Goal: Find specific page/section: Find specific page/section

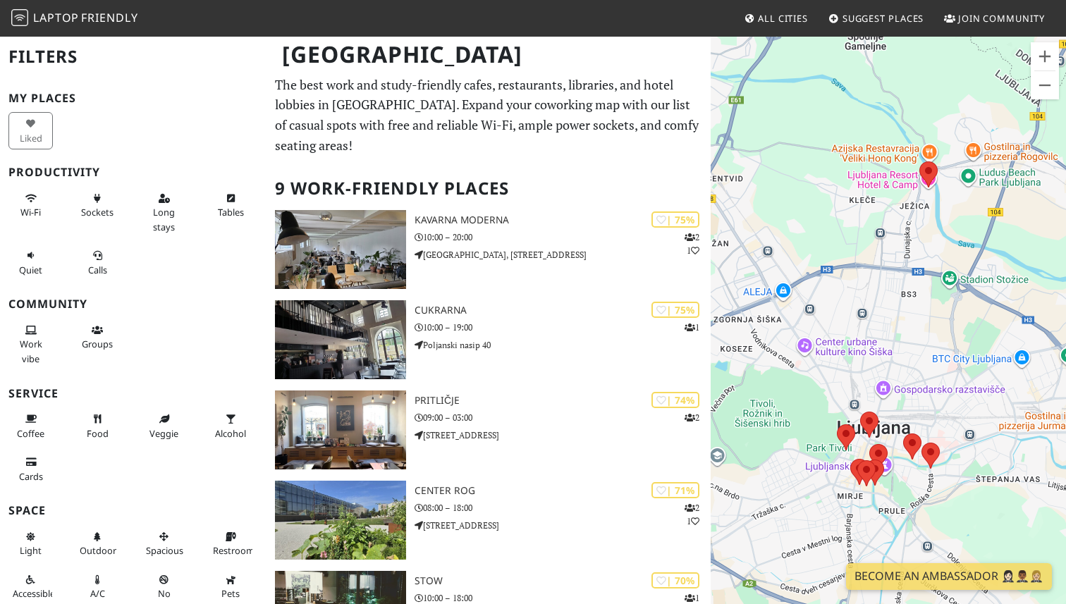
click at [76, 29] on link "Laptop Friendly" at bounding box center [74, 18] width 127 height 25
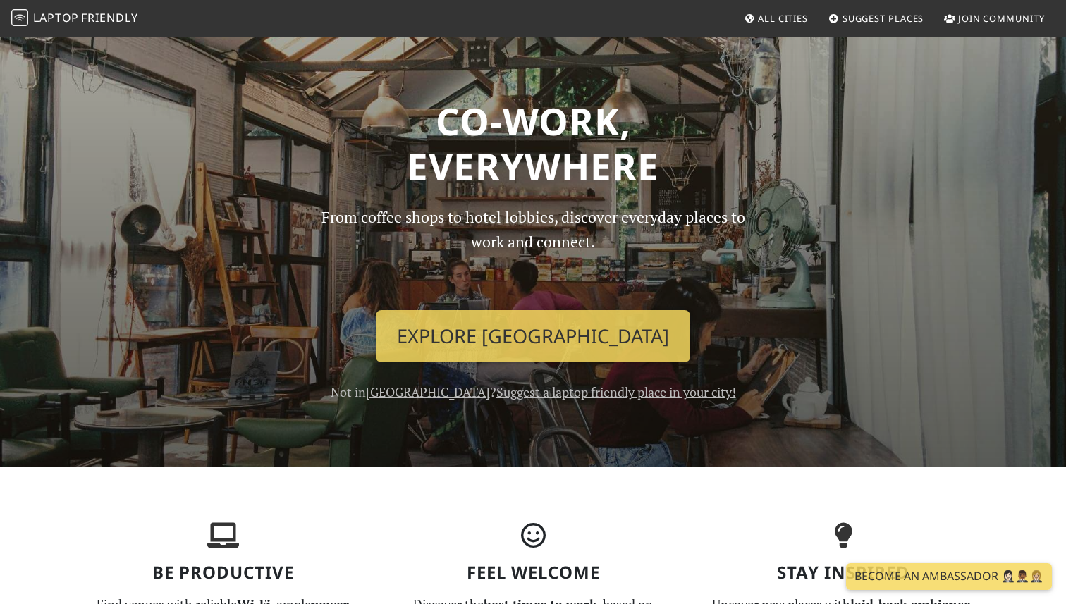
click at [772, 18] on span "All Cities" at bounding box center [783, 18] width 50 height 13
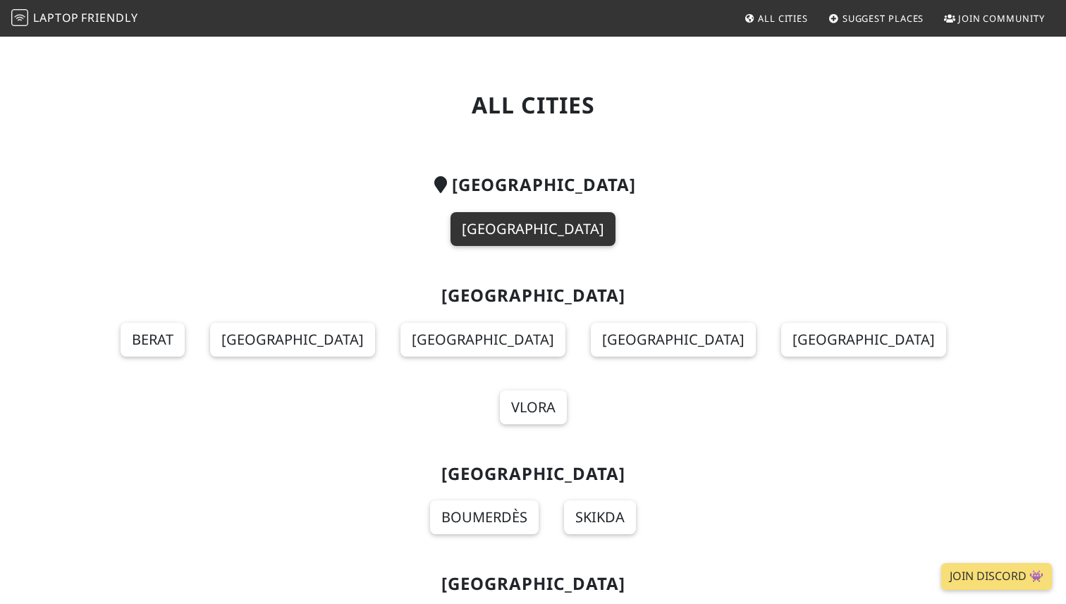
click at [550, 219] on link "[GEOGRAPHIC_DATA]" at bounding box center [533, 229] width 165 height 34
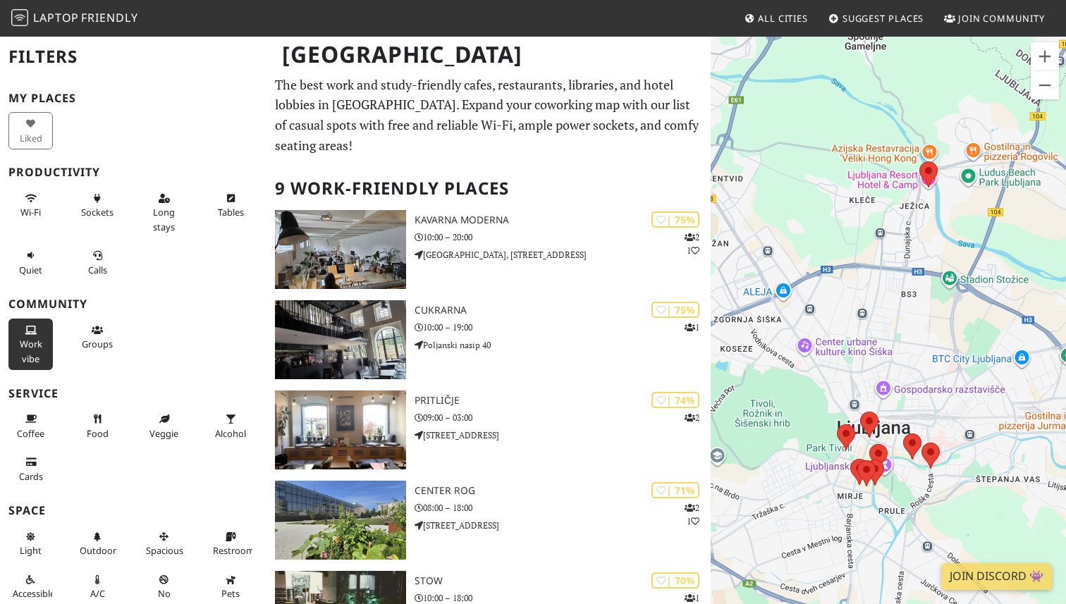
click at [23, 345] on span "Work vibe" at bounding box center [31, 351] width 23 height 27
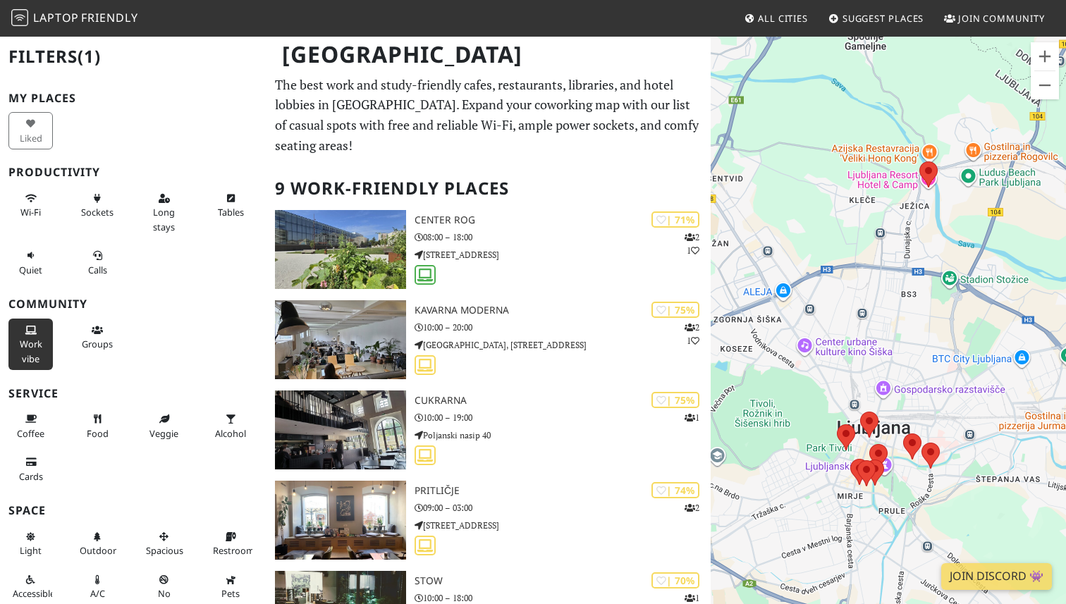
click at [33, 335] on button "Work vibe" at bounding box center [30, 344] width 44 height 51
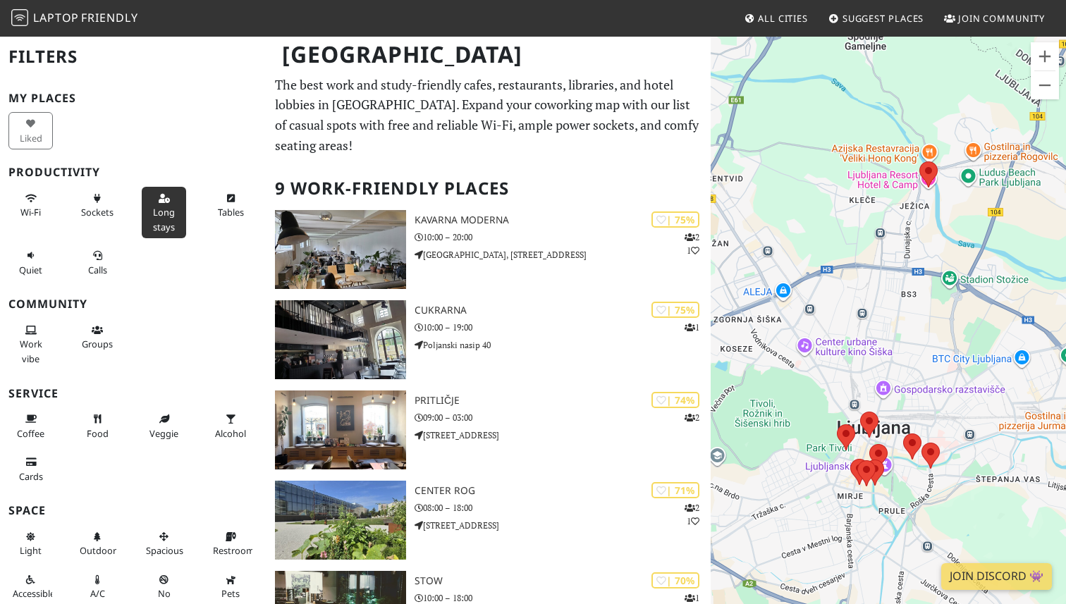
click at [159, 207] on span "Long stays" at bounding box center [164, 219] width 22 height 27
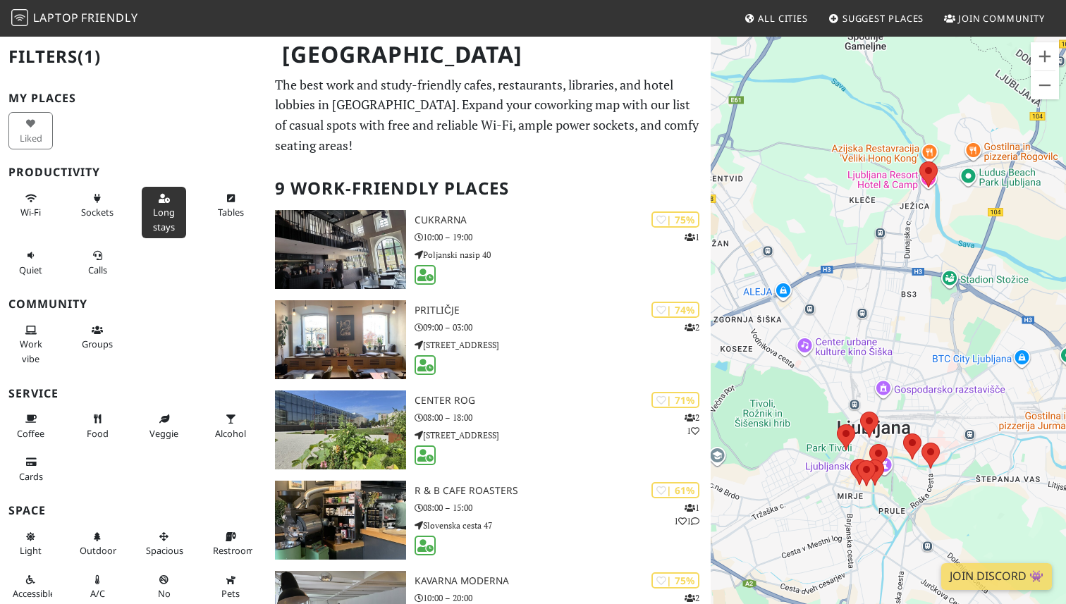
click at [159, 207] on span "Long stays" at bounding box center [164, 219] width 22 height 27
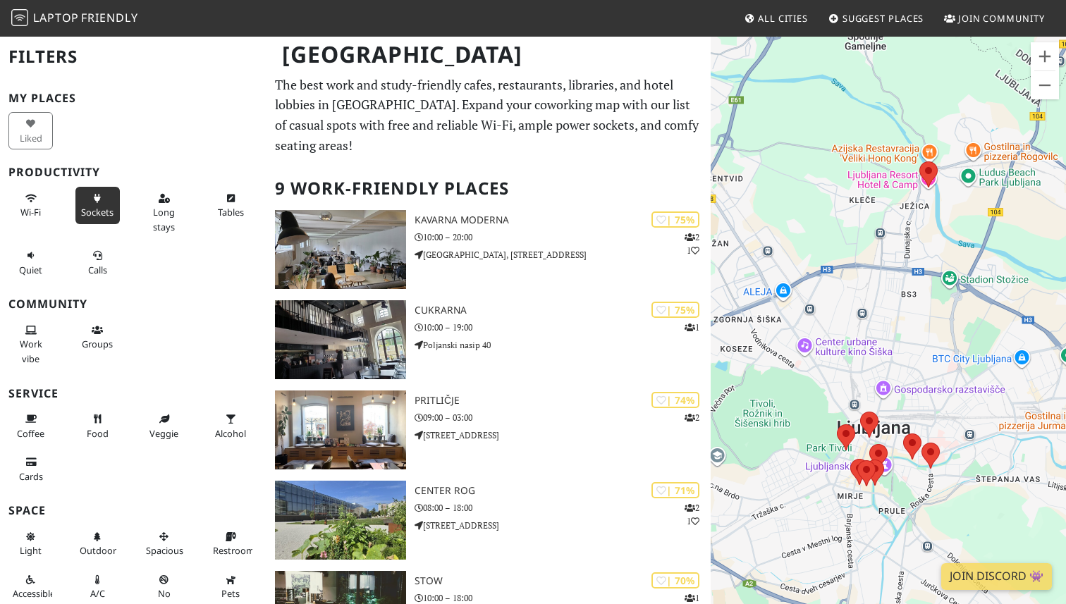
click at [96, 212] on span "Sockets" at bounding box center [97, 212] width 32 height 13
click at [31, 219] on button "Wi-Fi" at bounding box center [30, 205] width 44 height 37
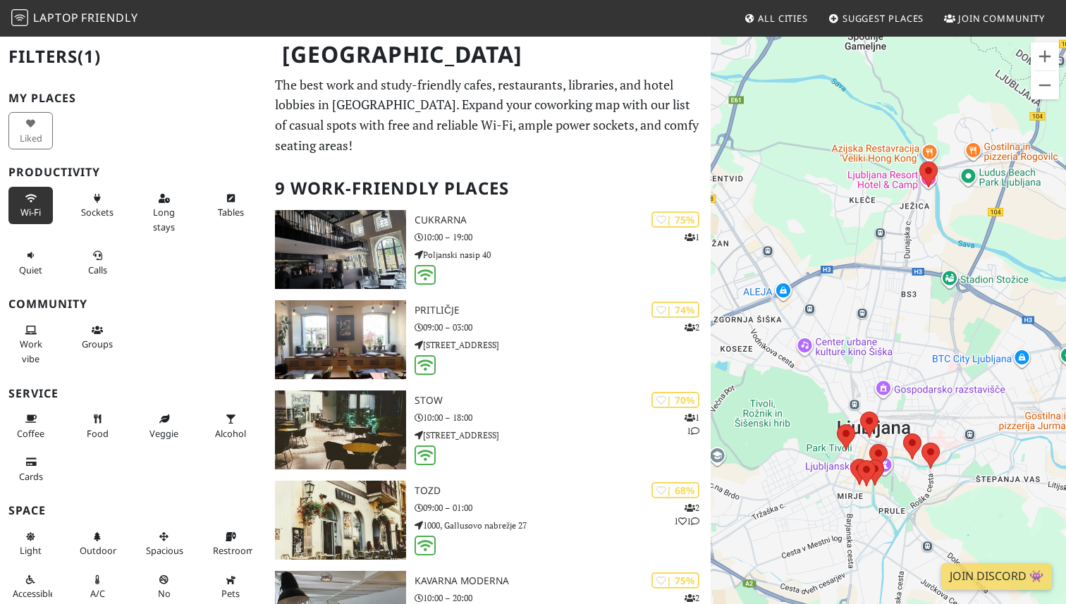
click at [15, 200] on button "Wi-Fi" at bounding box center [30, 205] width 44 height 37
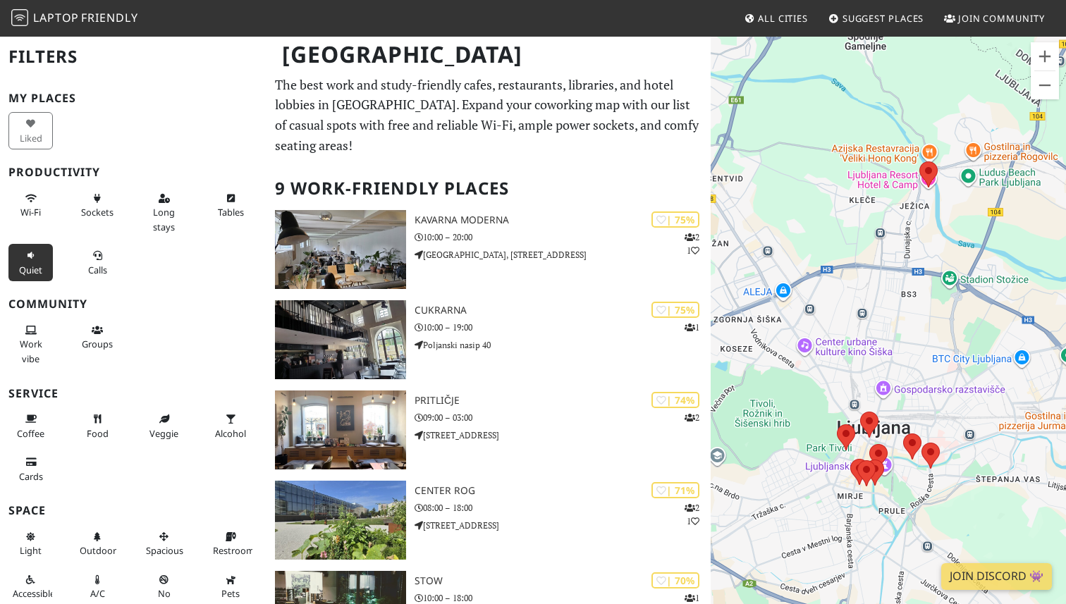
click at [22, 258] on button "Quiet" at bounding box center [30, 262] width 44 height 37
click at [33, 257] on icon at bounding box center [30, 256] width 11 height 9
click at [94, 261] on button "Calls" at bounding box center [97, 262] width 44 height 37
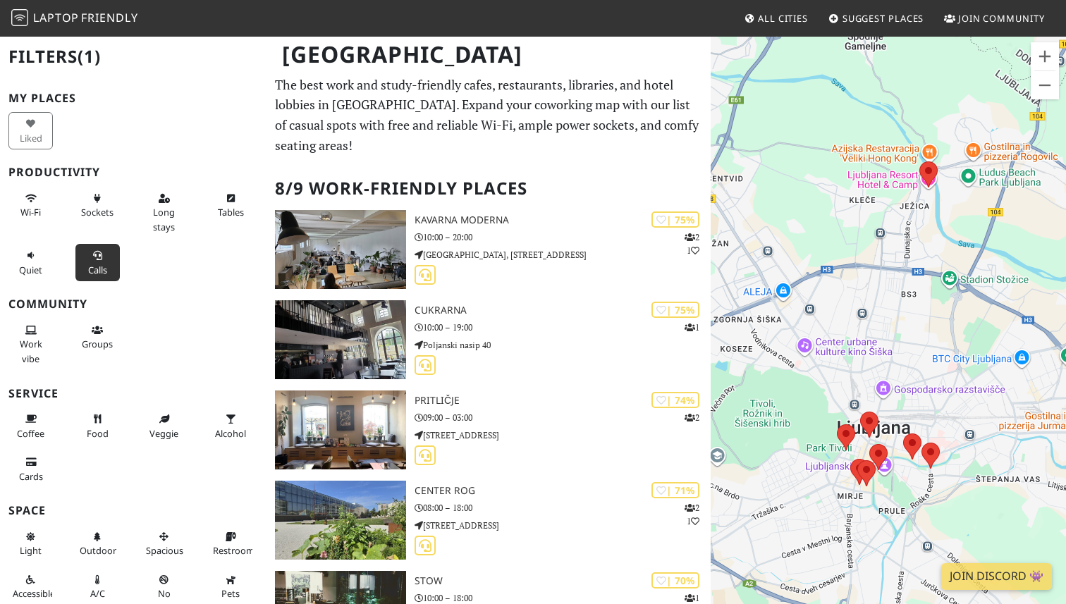
click at [94, 261] on button "Calls" at bounding box center [97, 262] width 44 height 37
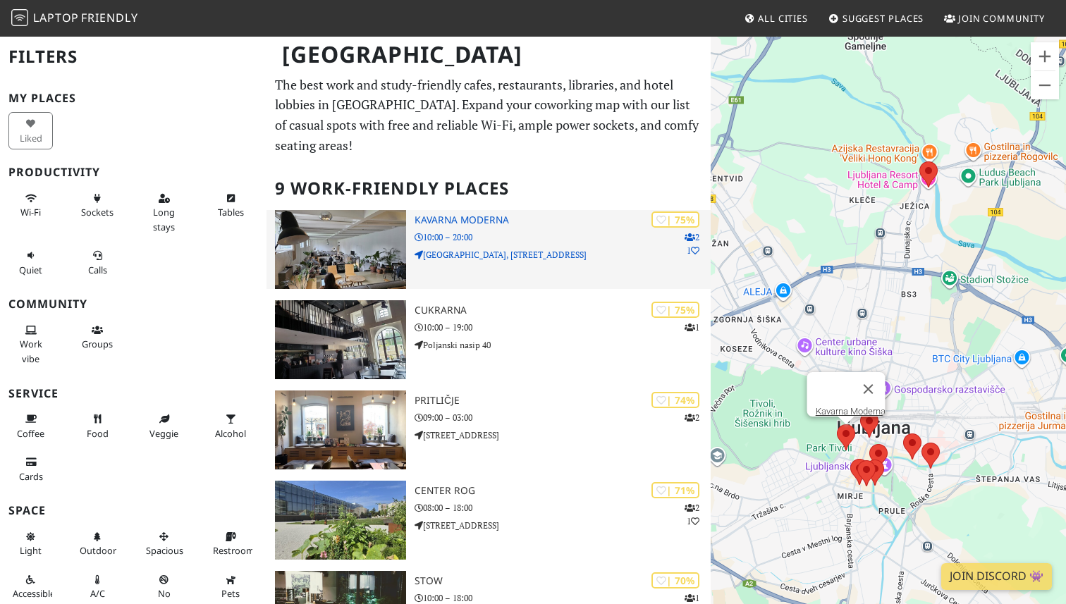
click at [322, 270] on img at bounding box center [340, 249] width 131 height 79
